Goal: Task Accomplishment & Management: Manage account settings

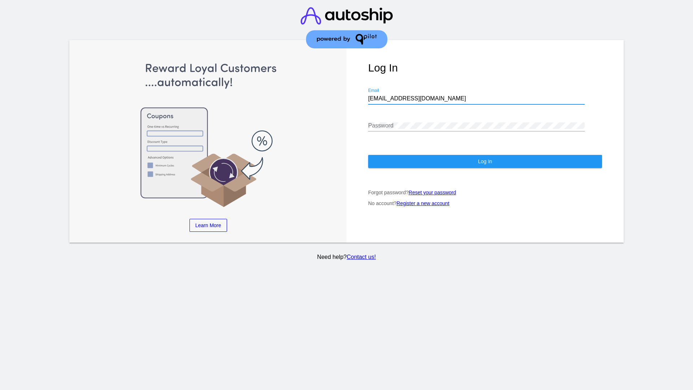
type input "[EMAIL_ADDRESS][DOMAIN_NAME]"
click at [485, 161] on span "Log In" at bounding box center [485, 161] width 14 height 6
